Goal: Transaction & Acquisition: Purchase product/service

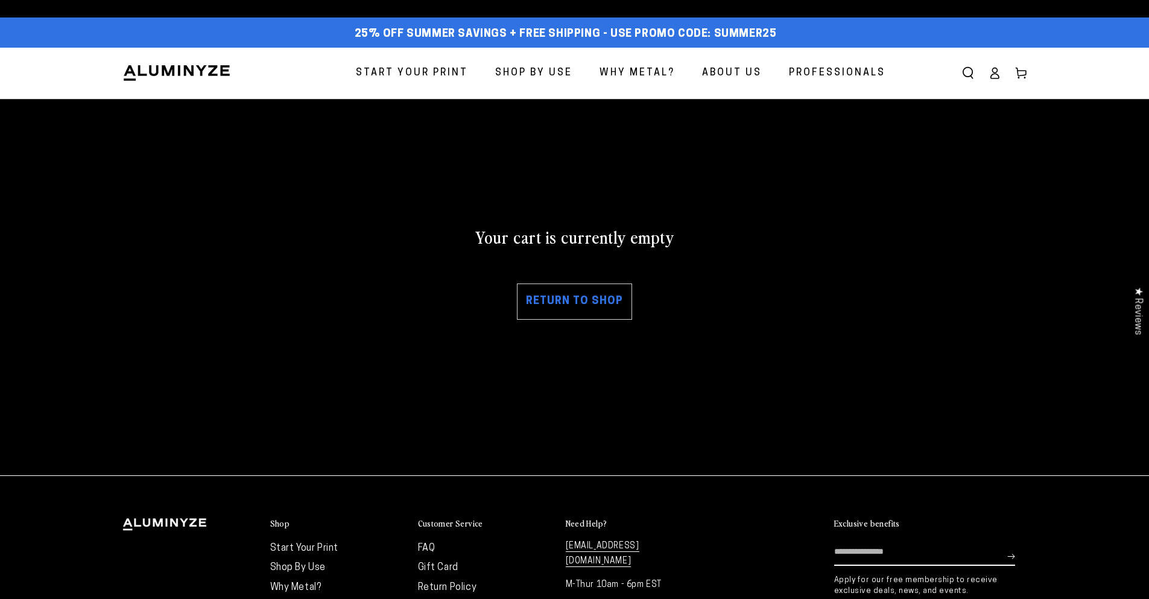
click at [584, 298] on link "Return to shop" at bounding box center [574, 301] width 115 height 36
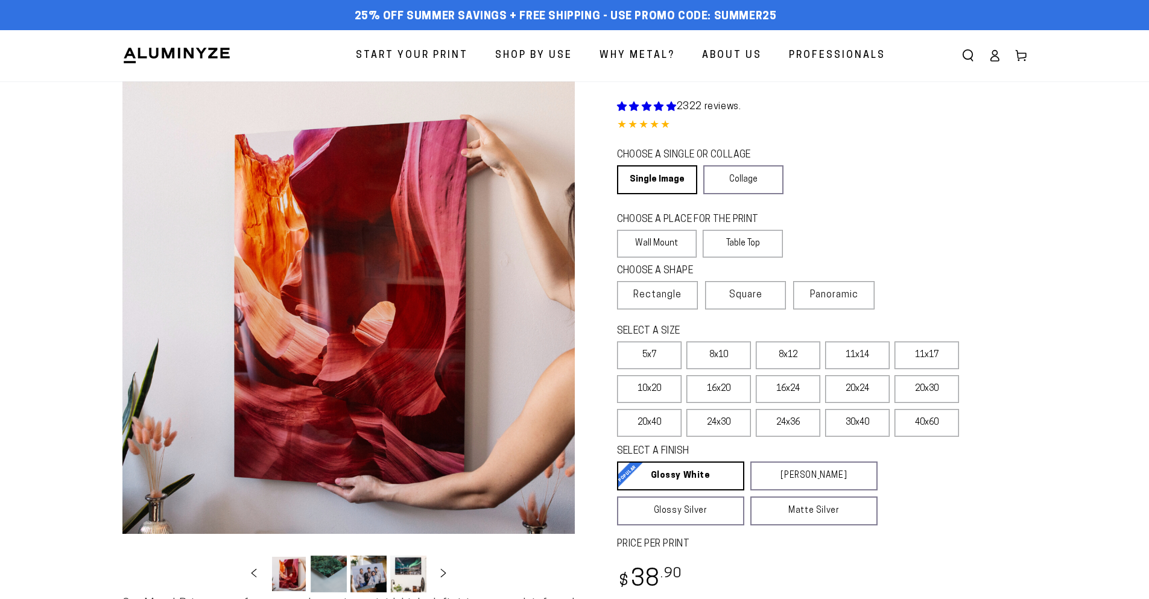
select select "**********"
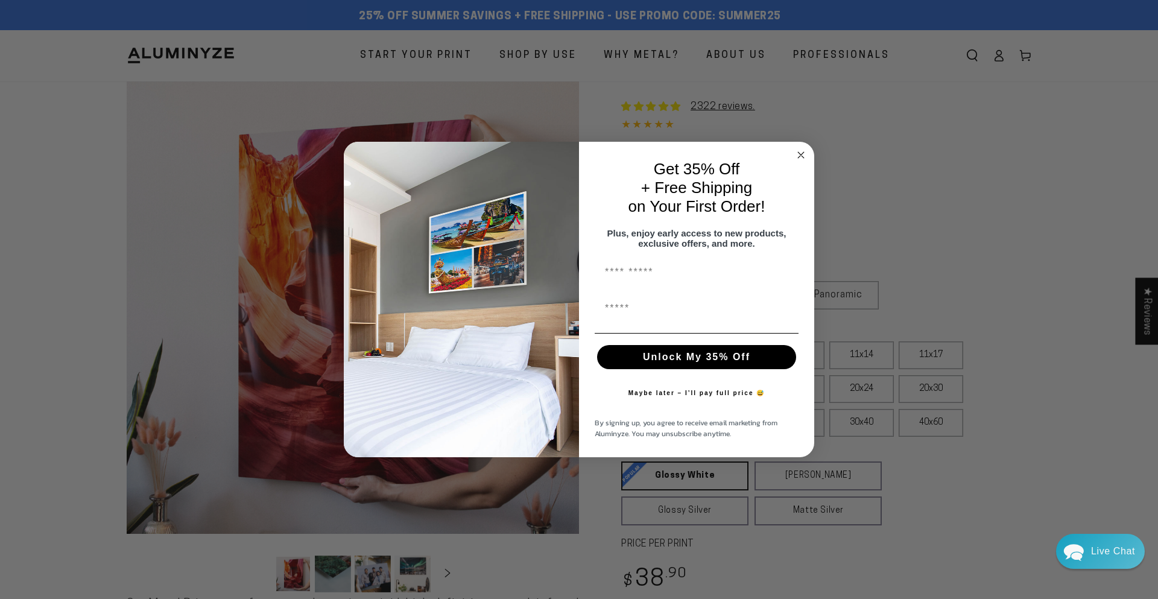
click at [807, 148] on icon "Close dialog" at bounding box center [800, 155] width 14 height 14
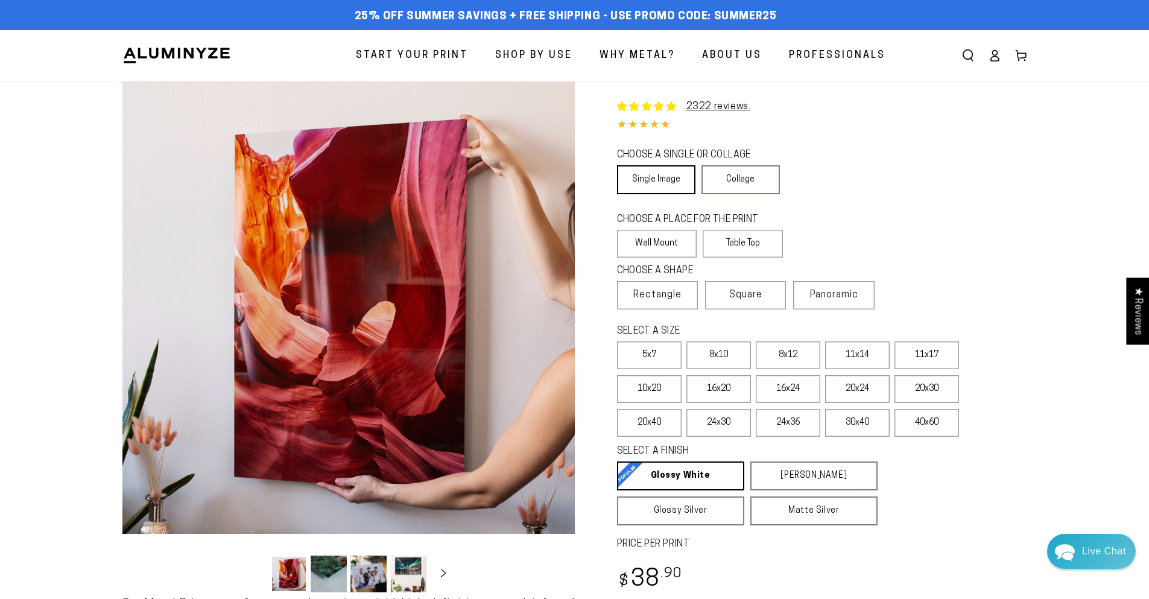
click at [660, 178] on link "Single Image" at bounding box center [656, 179] width 78 height 29
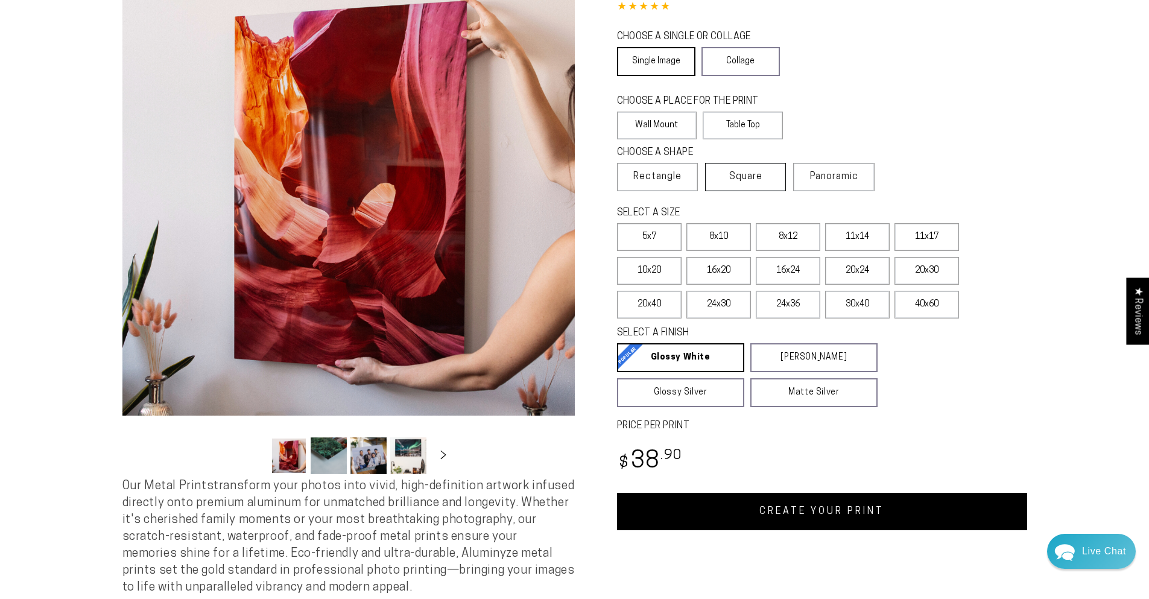
scroll to position [121, 0]
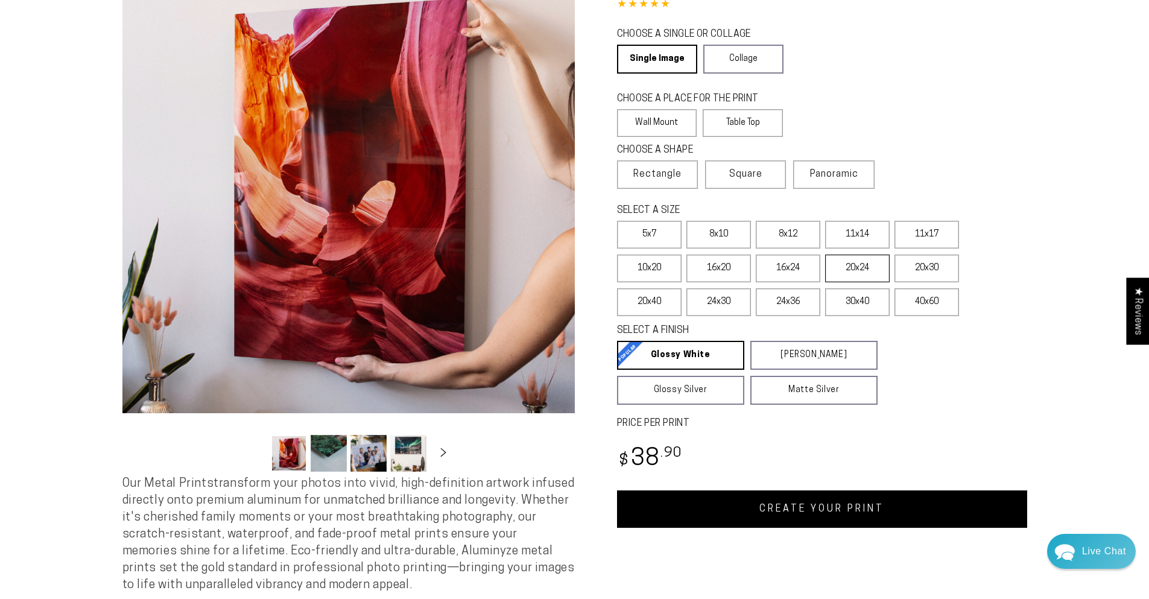
click at [849, 271] on label "20x24" at bounding box center [857, 268] width 65 height 28
click at [918, 266] on label "20x30" at bounding box center [926, 268] width 65 height 28
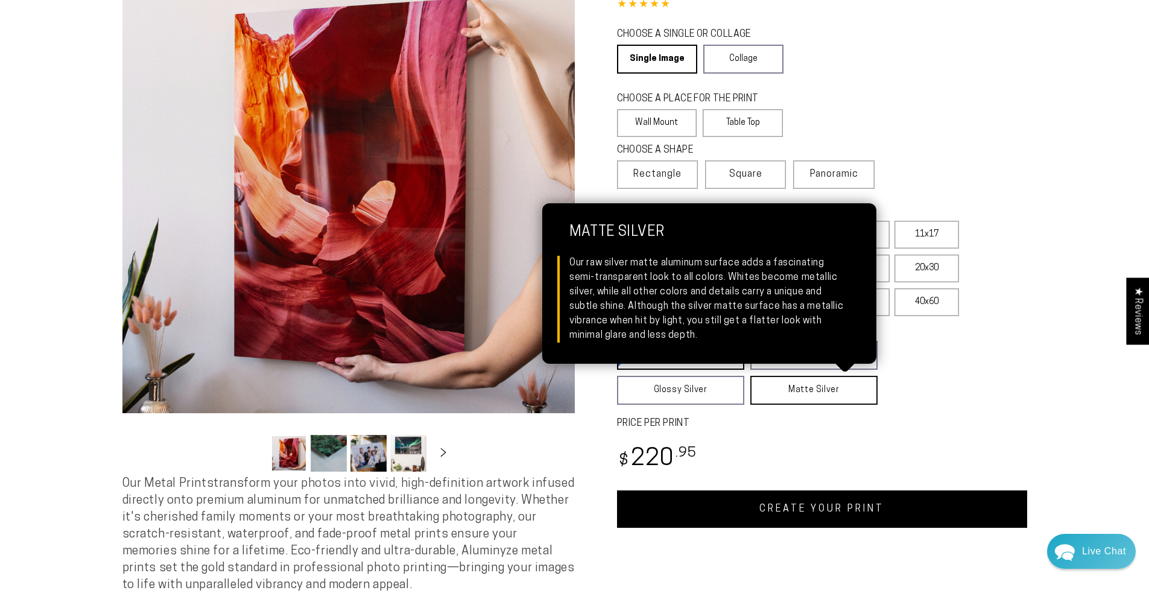
click at [778, 391] on link "Matte Silver Matte Silver Our raw silver matte aluminum surface adds a fascinat…" at bounding box center [813, 390] width 127 height 29
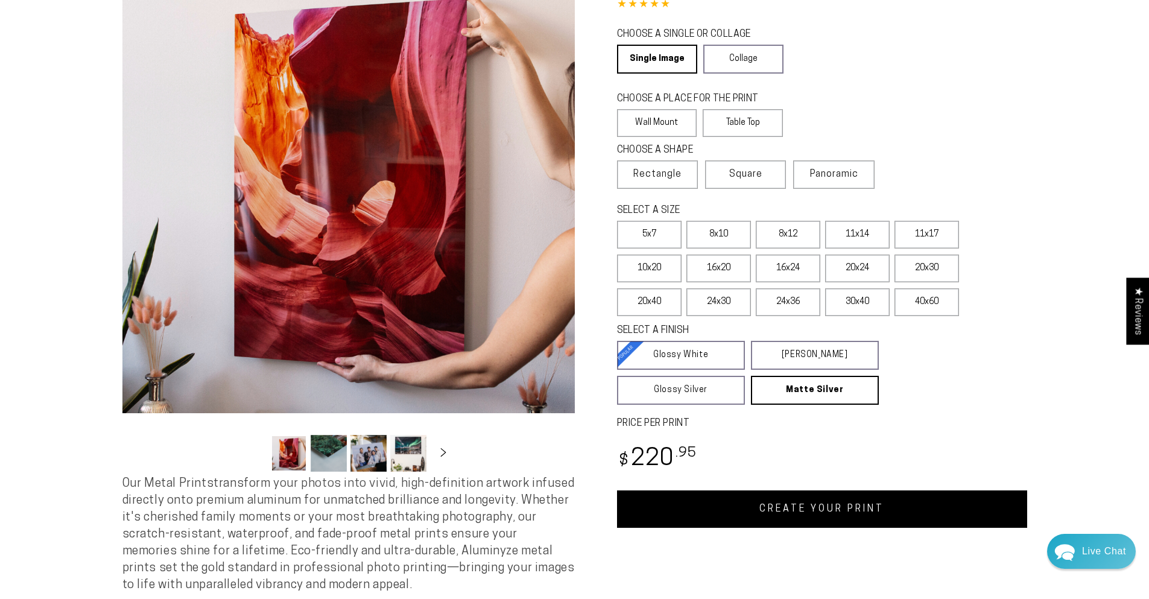
click at [771, 512] on link "CREATE YOUR PRINT" at bounding box center [822, 508] width 410 height 37
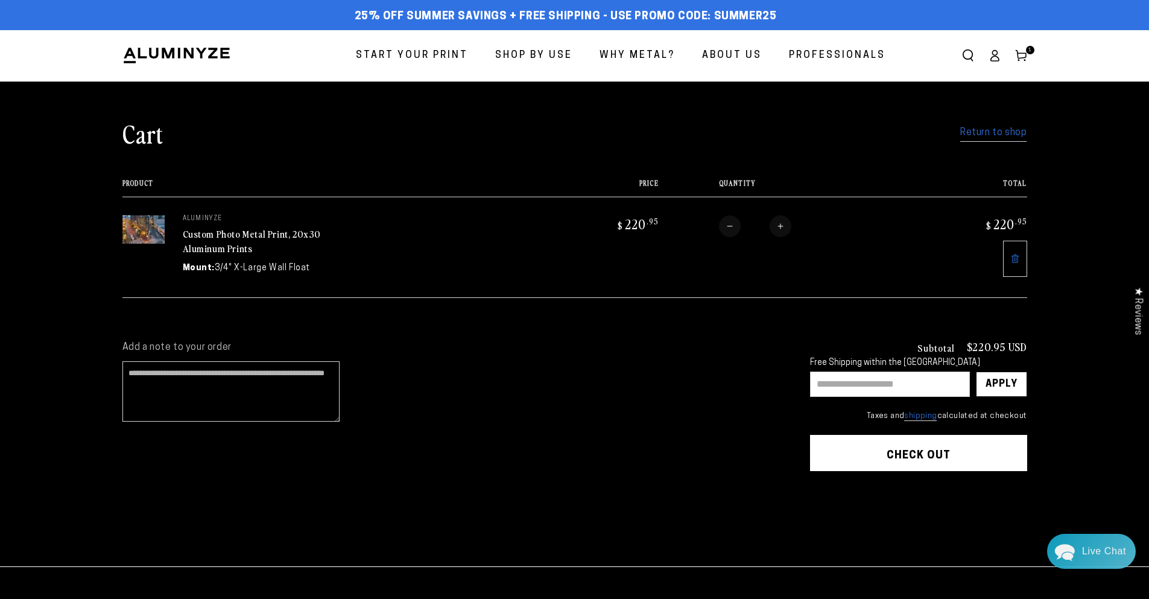
click at [856, 366] on div "Free Shipping within the [GEOGRAPHIC_DATA]" at bounding box center [918, 363] width 217 height 10
click at [854, 388] on input "text" at bounding box center [890, 383] width 160 height 25
type input "********"
click at [1008, 372] on div "Apply" at bounding box center [1001, 384] width 32 height 24
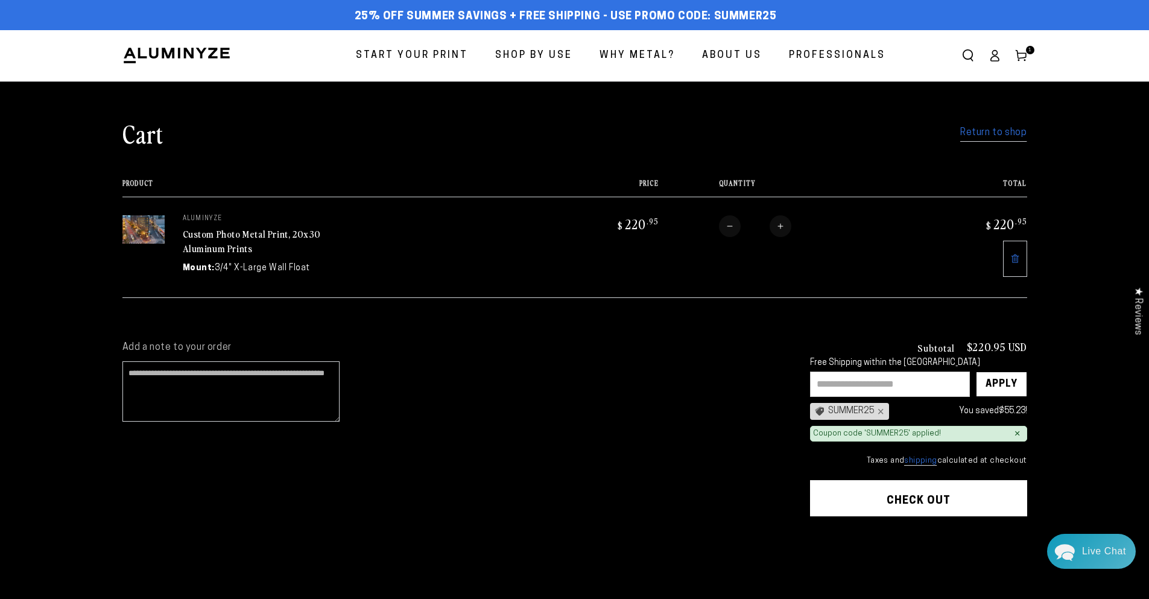
click at [923, 494] on button "Check out" at bounding box center [918, 498] width 217 height 36
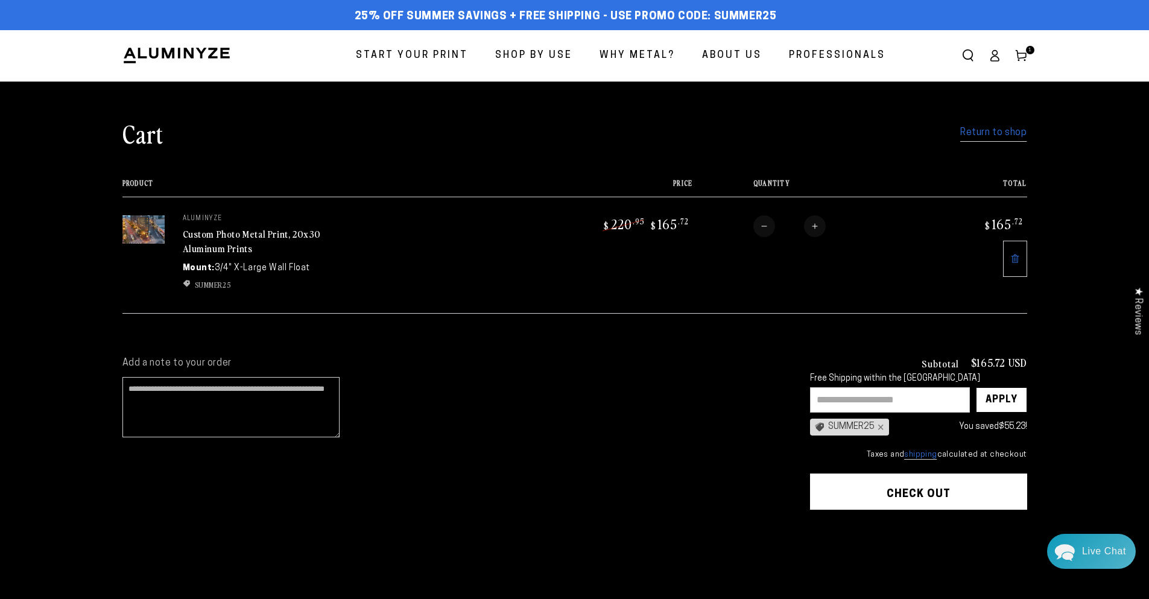
click at [138, 229] on img at bounding box center [143, 229] width 42 height 28
click at [321, 238] on link "Custom Photo Metal Print, 20x30 Aluminum Prints" at bounding box center [252, 241] width 139 height 29
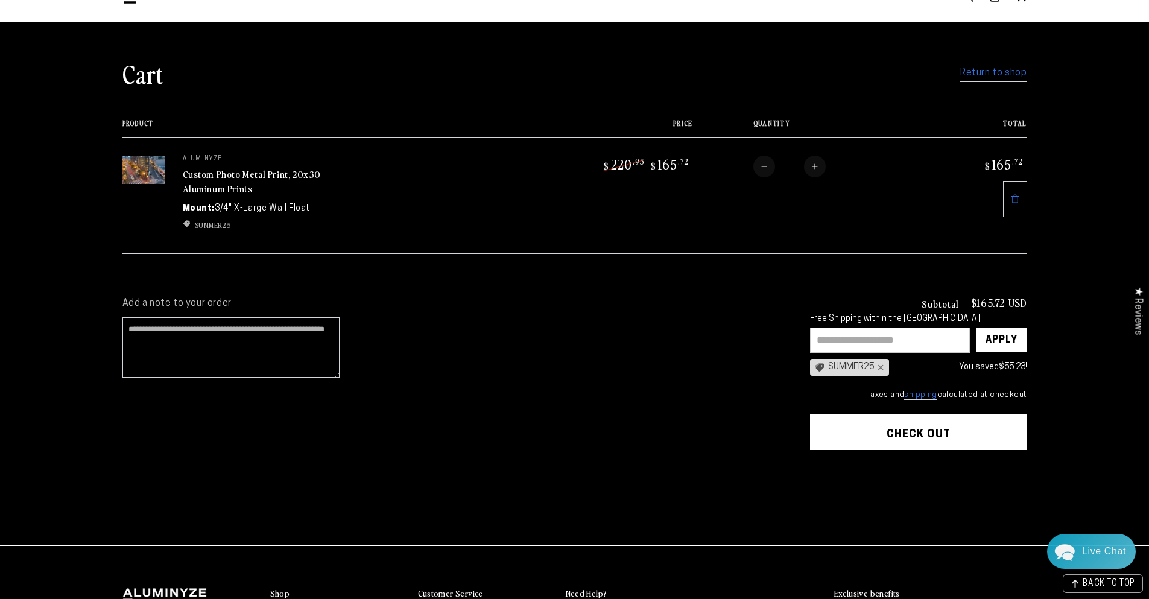
scroll to position [60, 0]
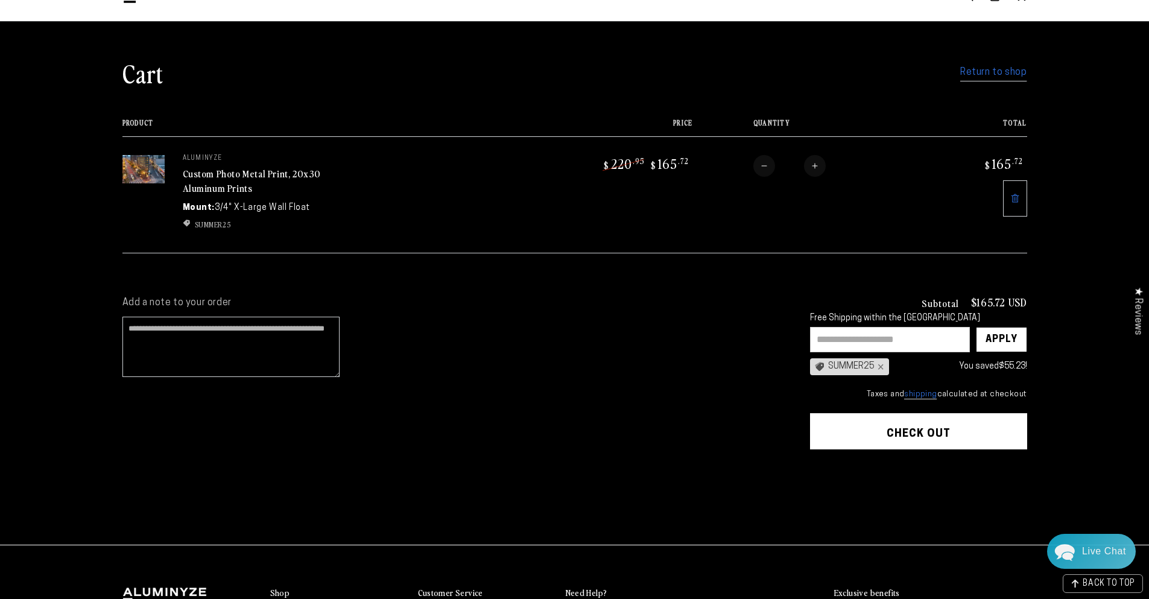
click at [892, 423] on button "Check out" at bounding box center [918, 431] width 217 height 36
